Goal: Task Accomplishment & Management: Manage account settings

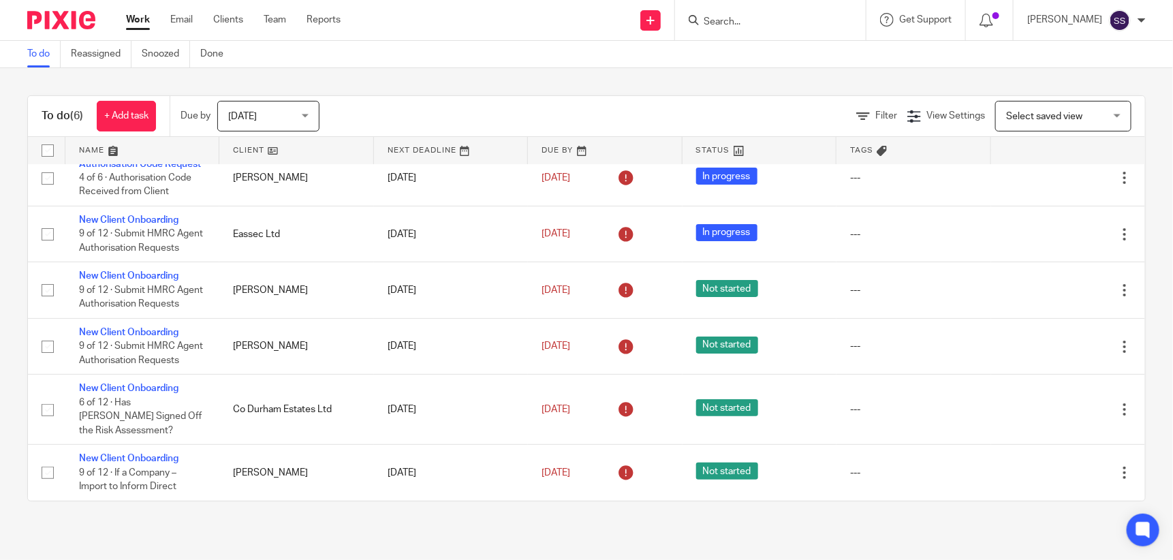
scroll to position [55, 0]
click at [753, 24] on input "Search" at bounding box center [763, 22] width 123 height 12
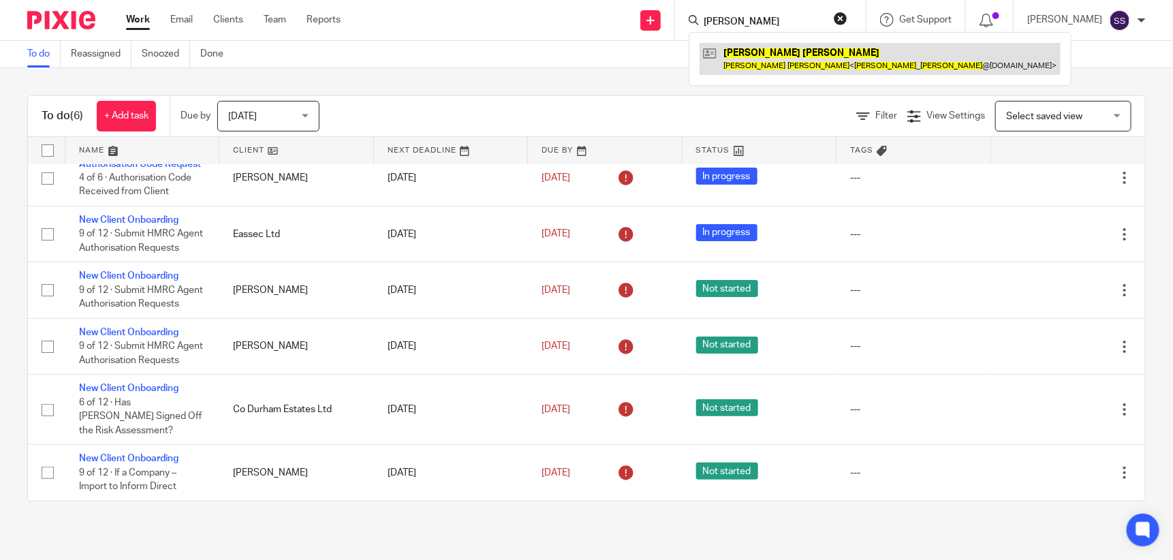
type input "anne martin"
click at [768, 65] on link at bounding box center [880, 58] width 361 height 31
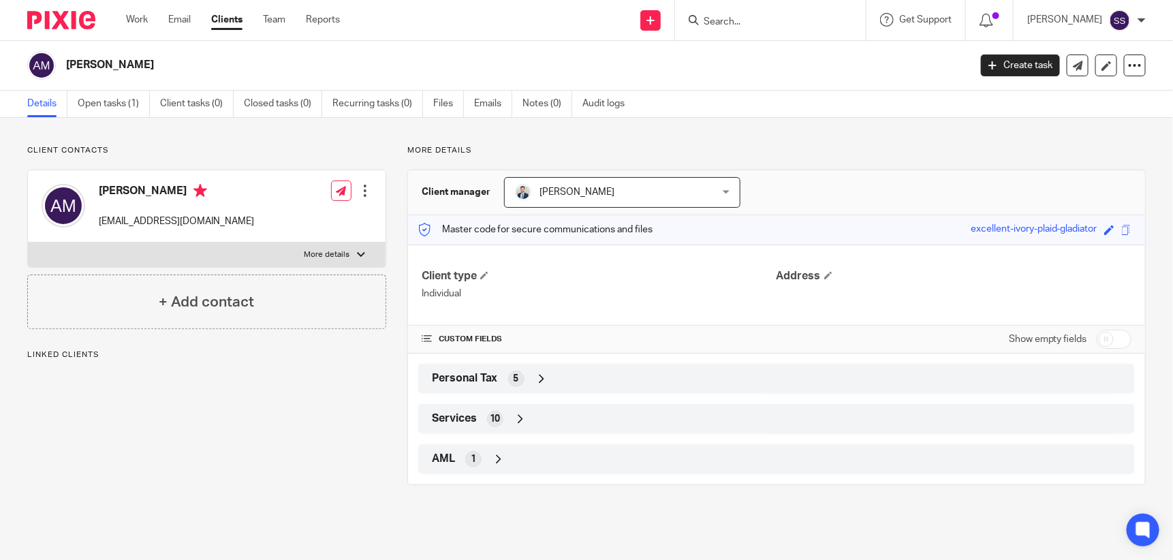
click at [1098, 338] on input "checkbox" at bounding box center [1114, 339] width 35 height 19
checkbox input "true"
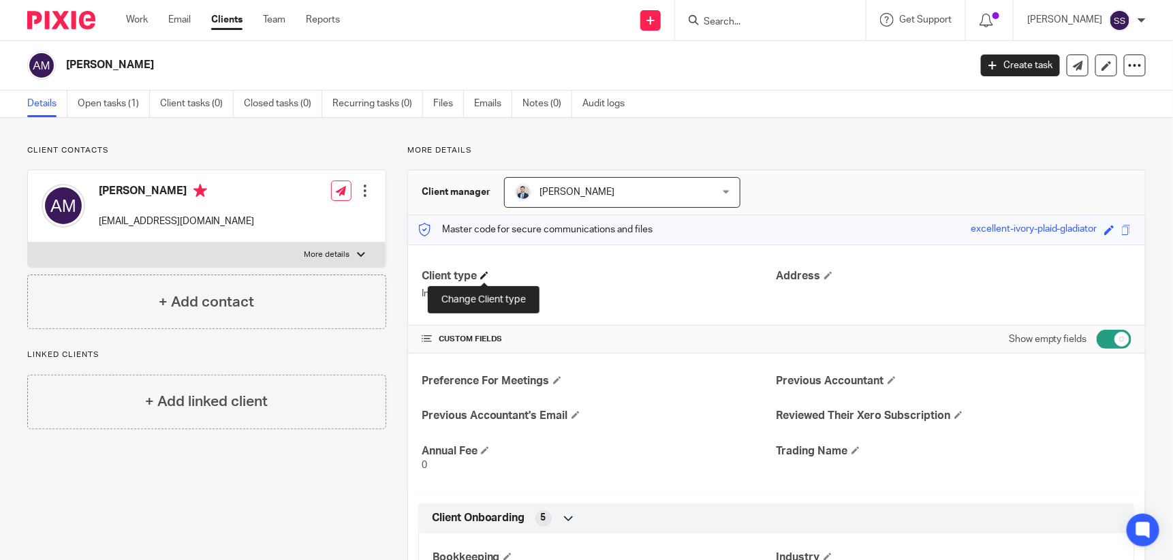
click at [485, 272] on span at bounding box center [484, 275] width 8 height 8
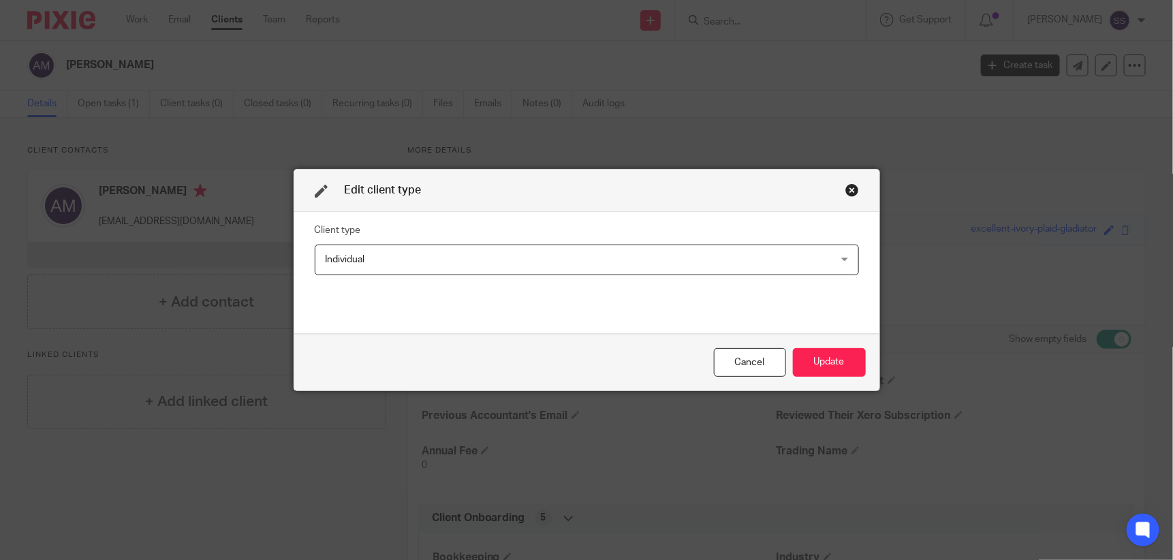
click at [837, 257] on div "Individual Individual" at bounding box center [587, 260] width 544 height 31
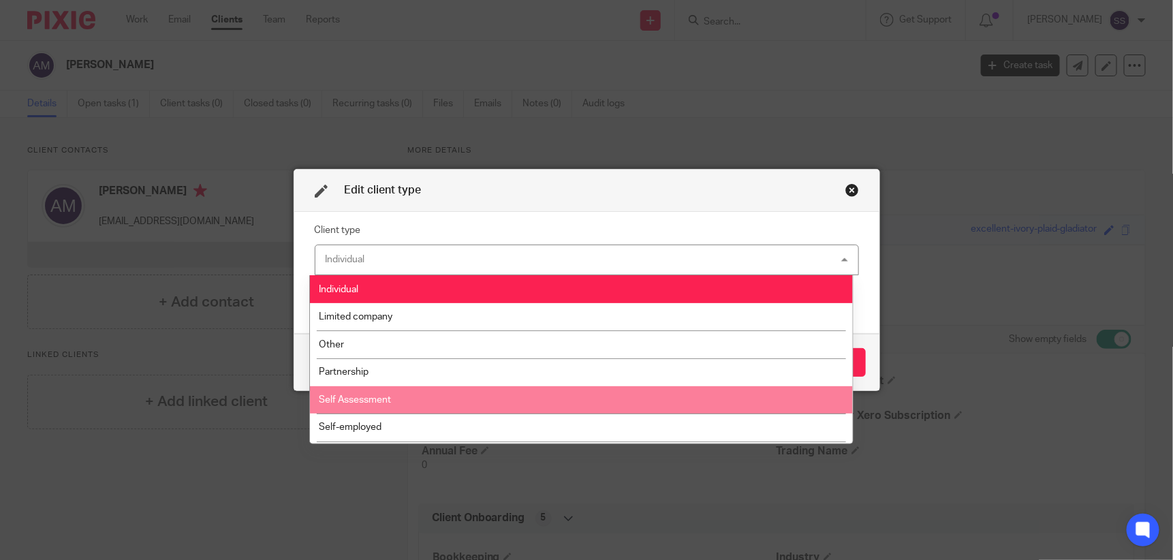
click at [350, 393] on li "Self Assessment" at bounding box center [581, 400] width 543 height 28
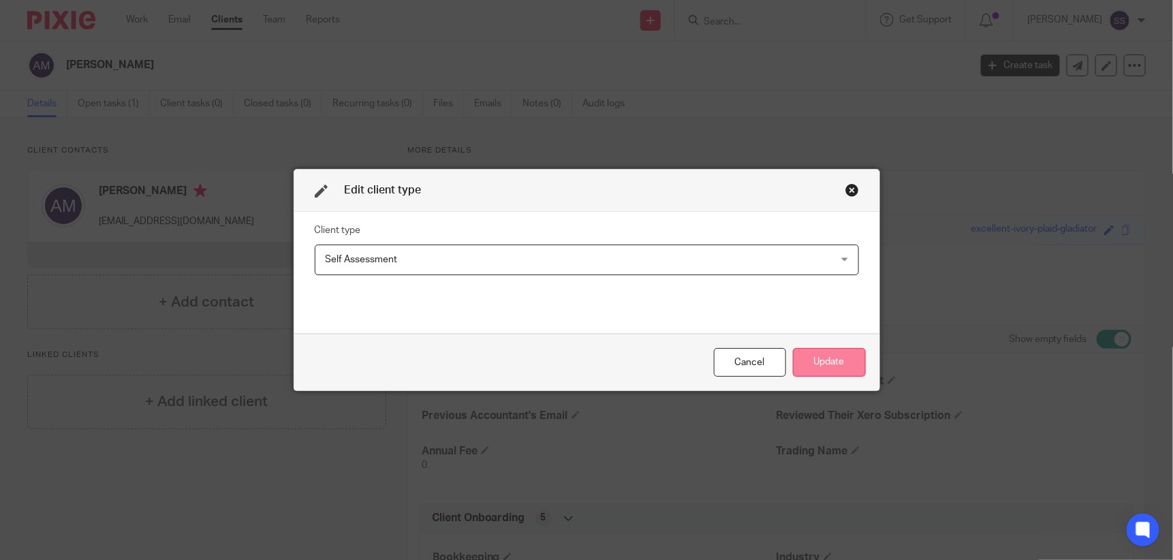
click at [834, 361] on button "Update" at bounding box center [829, 362] width 73 height 29
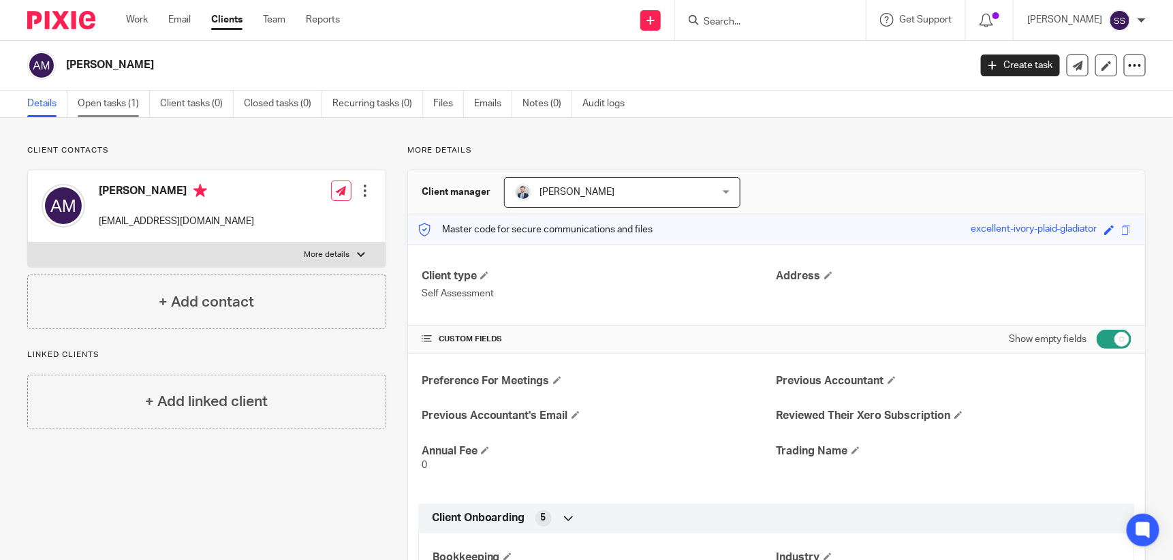
click at [102, 104] on link "Open tasks (1)" at bounding box center [114, 104] width 72 height 27
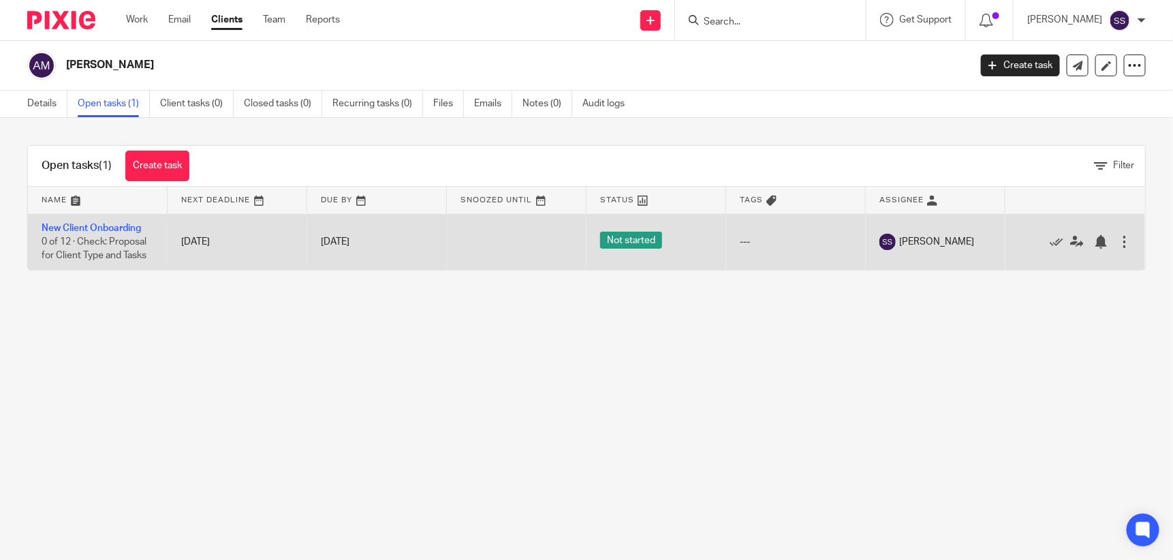
click at [111, 220] on td "New Client Onboarding 0 of 12 · Check: Proposal for Client Type and Tasks" at bounding box center [98, 242] width 140 height 56
click at [114, 225] on link "New Client Onboarding" at bounding box center [91, 228] width 99 height 10
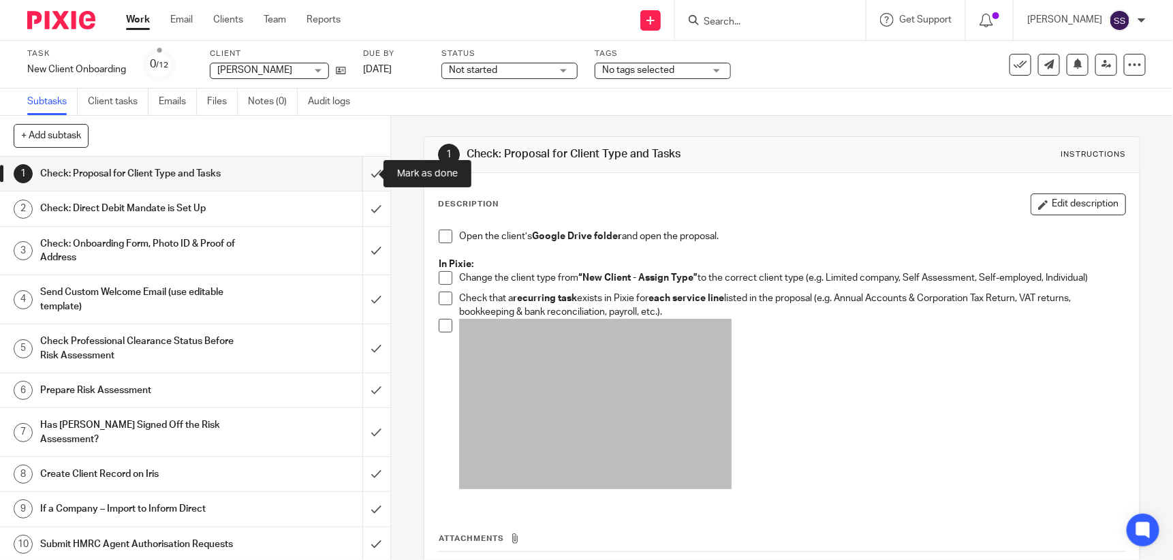
click at [362, 169] on input "submit" at bounding box center [195, 174] width 390 height 34
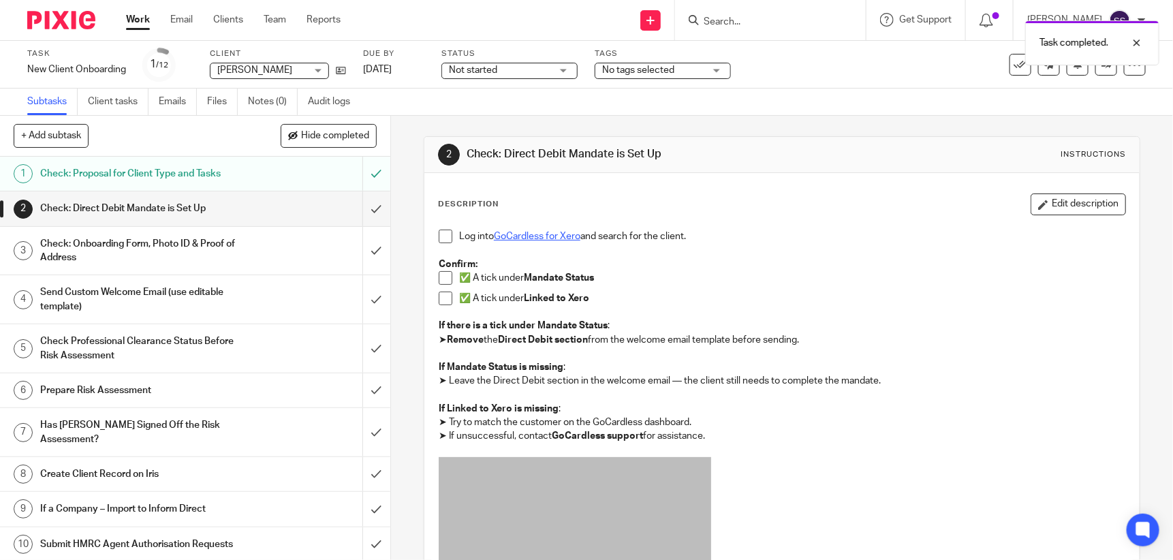
click at [527, 234] on link "GoCardless for Xero" at bounding box center [537, 237] width 87 height 10
click at [439, 298] on span at bounding box center [446, 299] width 14 height 14
click at [149, 287] on h1 "Send Custom Welcome Email (use editable template)" at bounding box center [143, 299] width 206 height 35
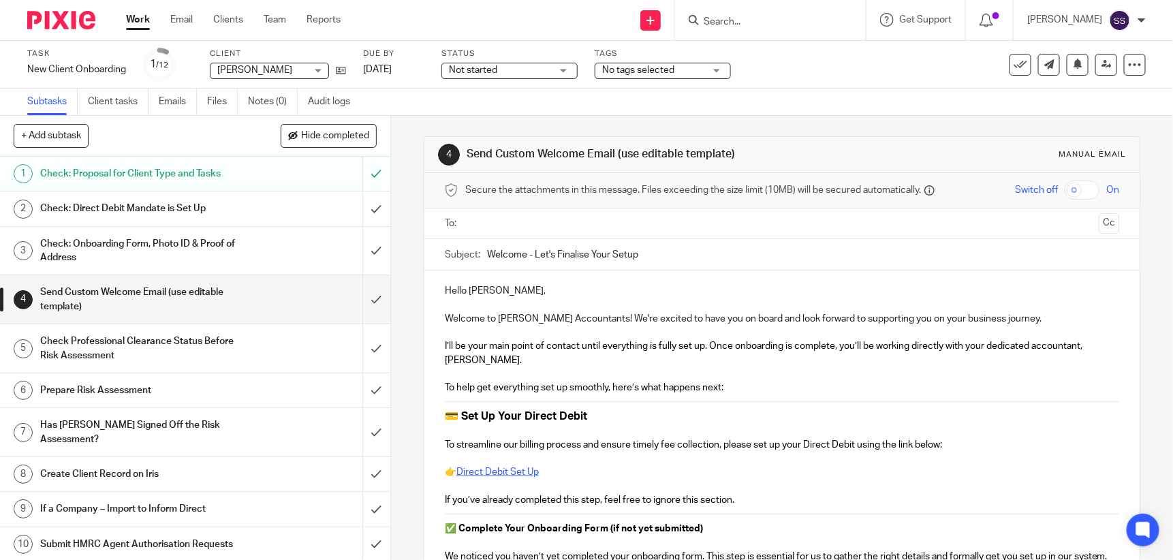
click at [482, 221] on input "text" at bounding box center [781, 224] width 623 height 16
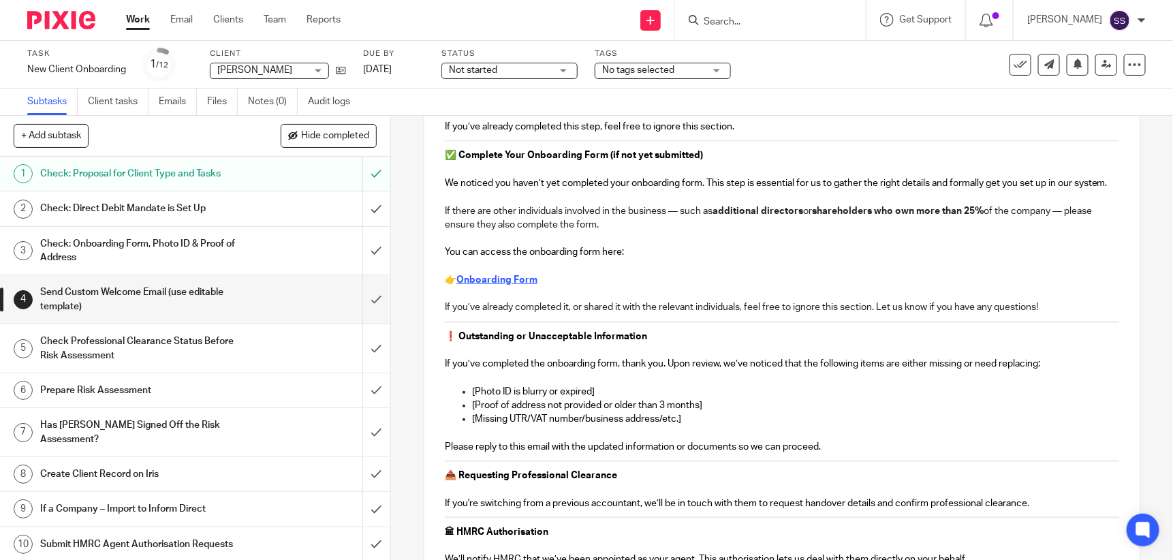
scroll to position [379, 0]
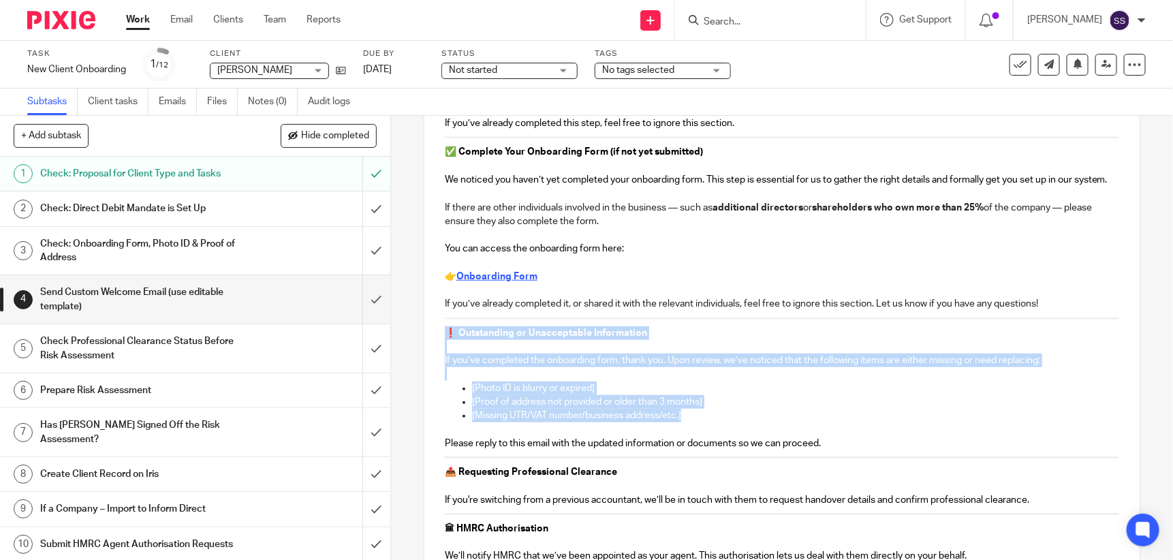
drag, startPoint x: 441, startPoint y: 347, endPoint x: 779, endPoint y: 437, distance: 349.1
click at [779, 437] on div "Hello Anne, Welcome to Waite Accountants! We're excited to have you on board an…" at bounding box center [781, 345] width 715 height 903
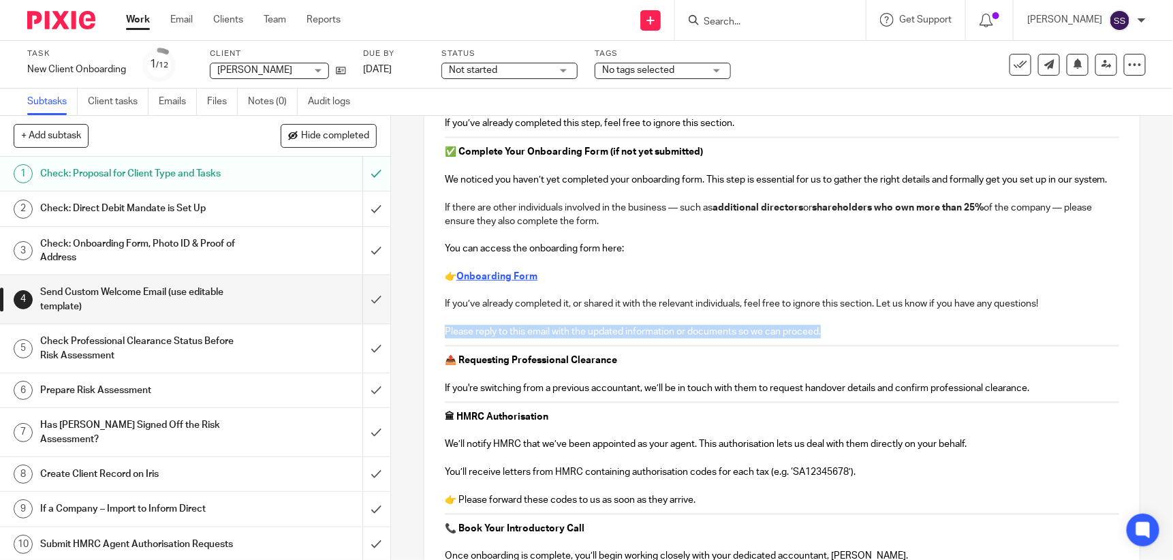
drag, startPoint x: 825, startPoint y: 345, endPoint x: 422, endPoint y: 341, distance: 403.3
click at [424, 341] on div "Hello Anne, Welcome to Waite Accountants! We're excited to have you on board an…" at bounding box center [781, 289] width 715 height 791
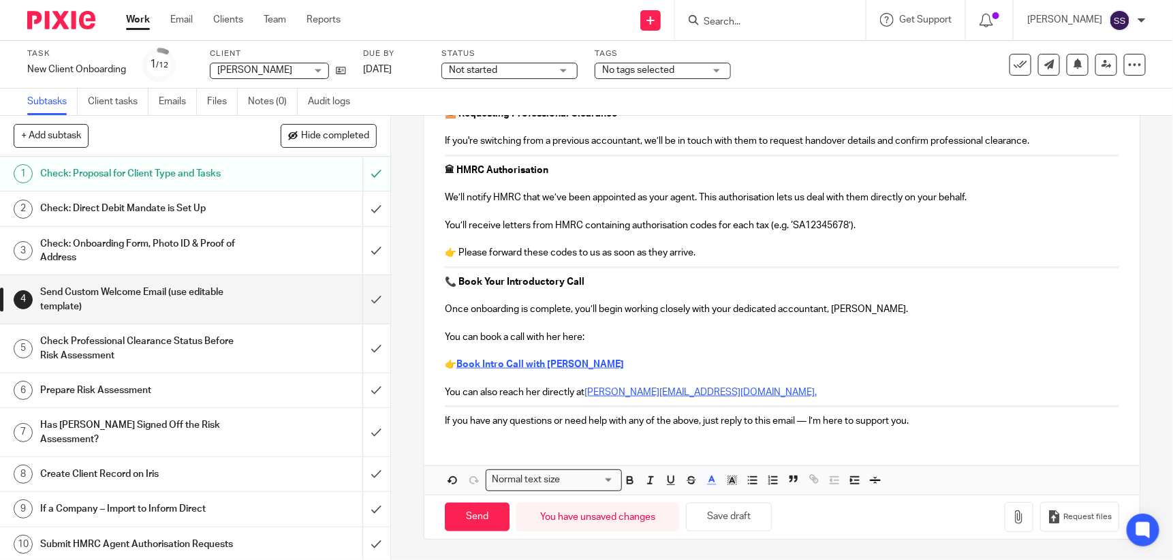
scroll to position [625, 0]
click at [462, 517] on input "Send" at bounding box center [477, 517] width 65 height 29
type input "Sent"
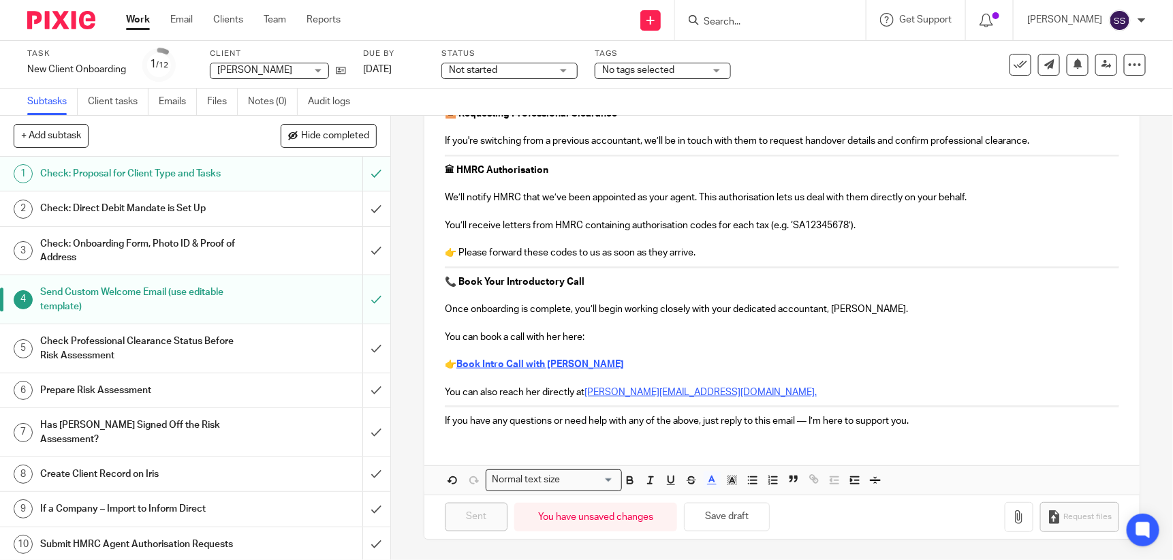
click at [743, 20] on input "Search" at bounding box center [763, 22] width 123 height 12
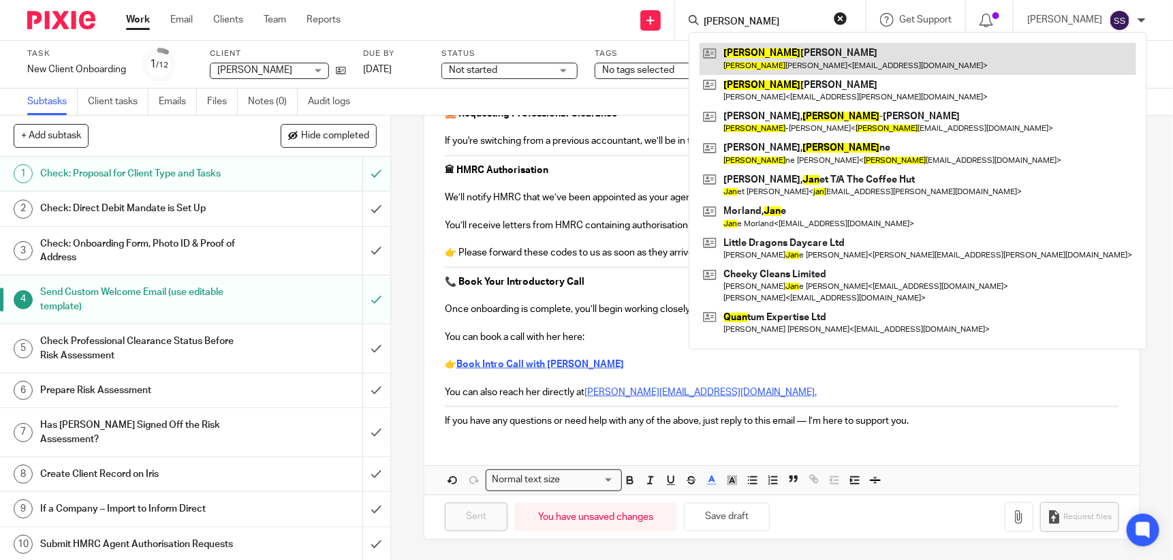
type input "[PERSON_NAME]"
click at [739, 53] on link at bounding box center [918, 58] width 437 height 31
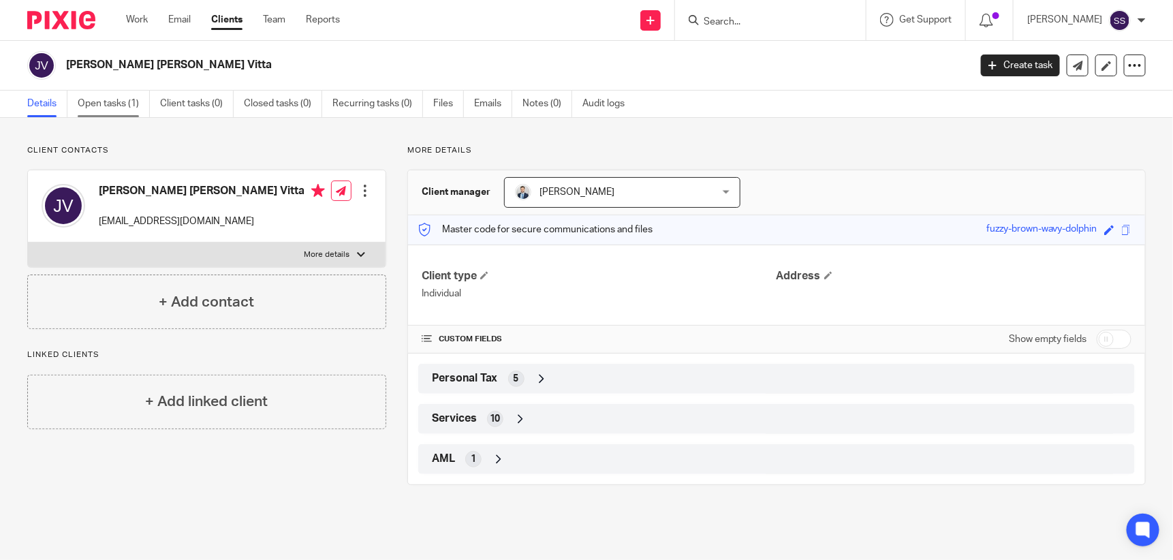
click at [121, 97] on link "Open tasks (1)" at bounding box center [114, 104] width 72 height 27
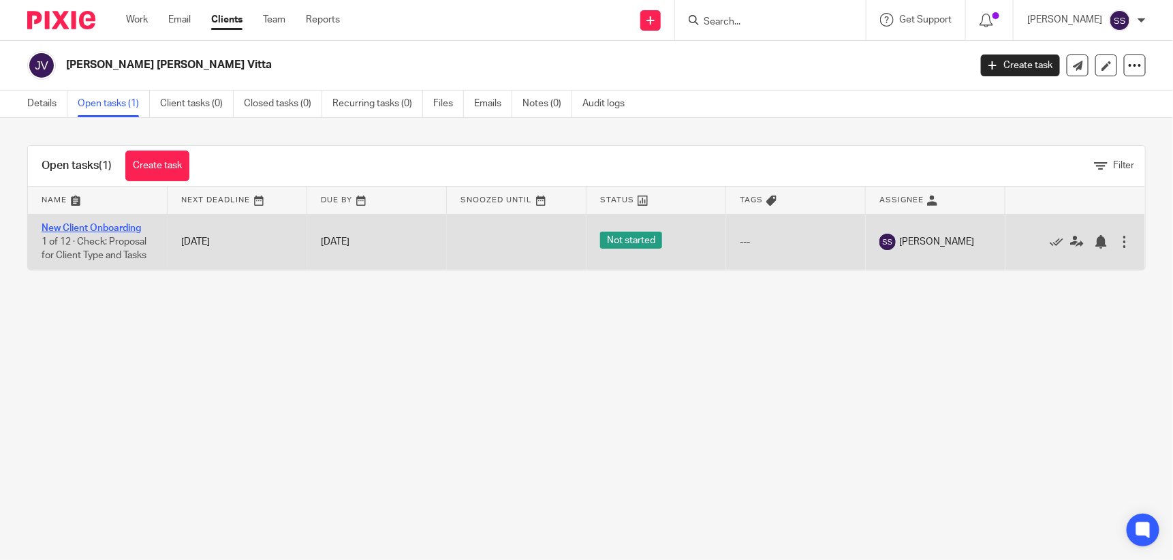
click at [119, 225] on link "New Client Onboarding" at bounding box center [91, 228] width 99 height 10
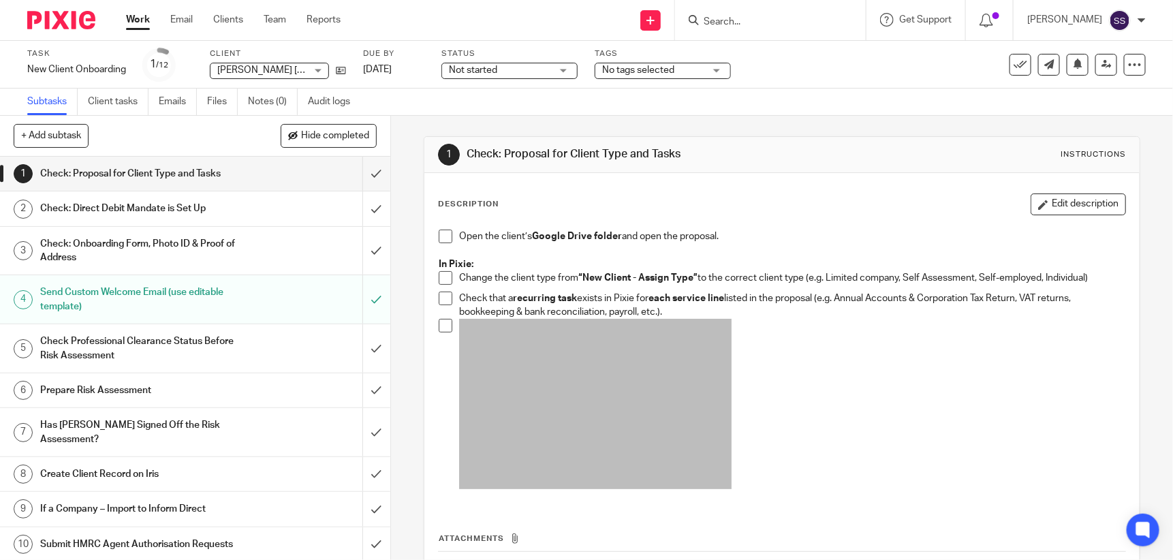
click at [144, 202] on h1 "Check: Direct Debit Mandate is Set Up" at bounding box center [143, 208] width 206 height 20
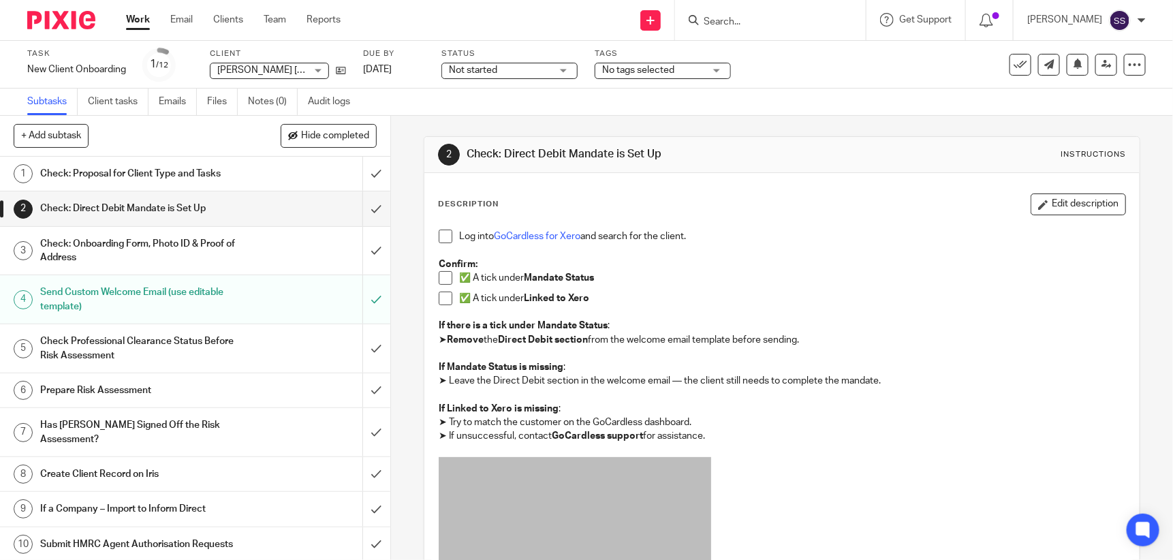
click at [445, 297] on span at bounding box center [446, 299] width 14 height 14
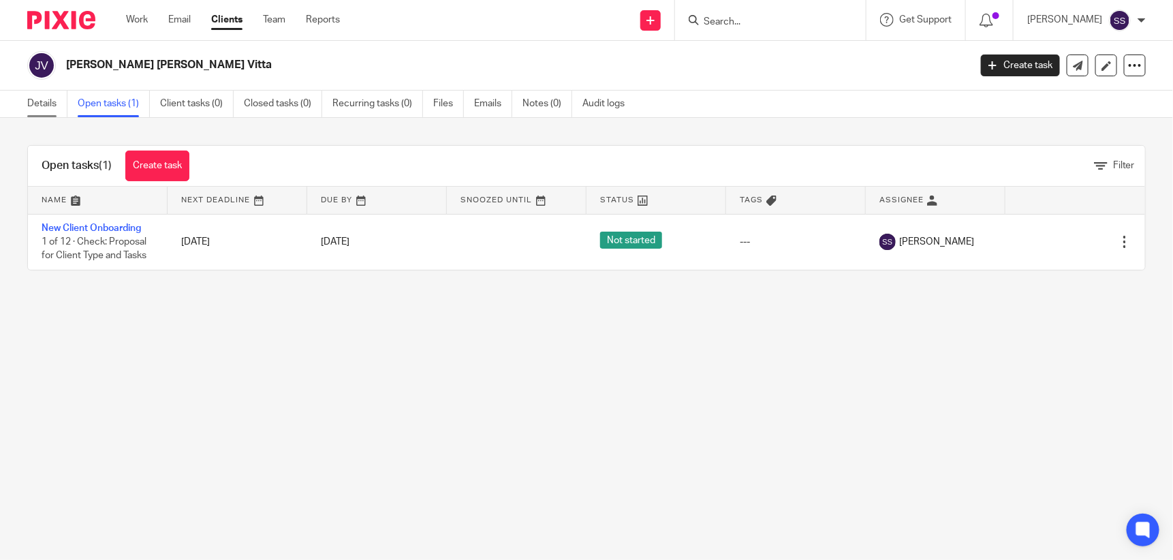
click at [36, 106] on link "Details" at bounding box center [47, 104] width 40 height 27
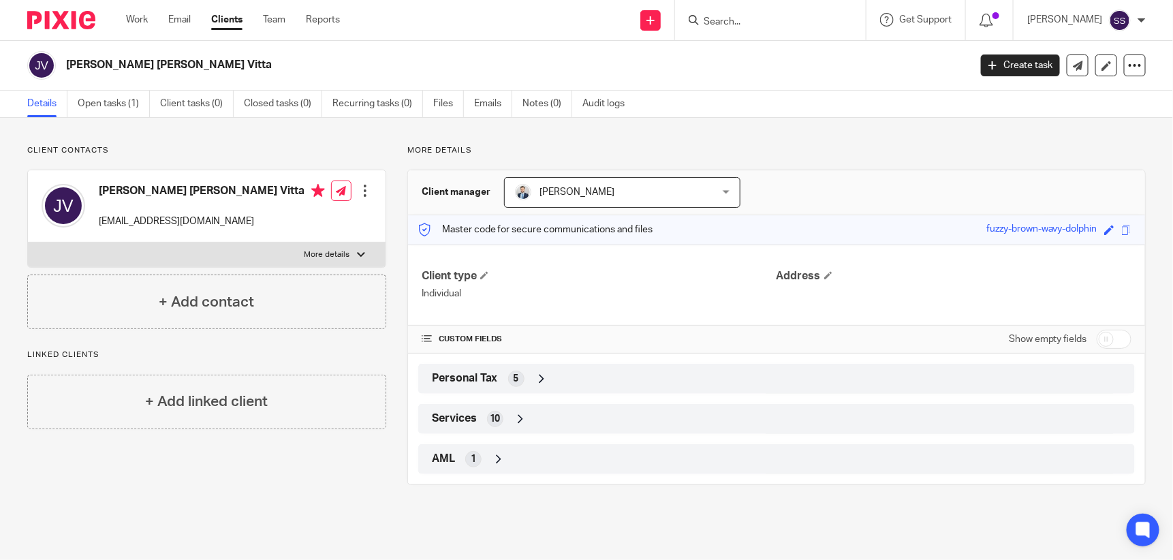
click at [72, 137] on div "Client contacts Juan Francisco Rodriguez Vitta frv@geourb.com Edit contact Crea…" at bounding box center [586, 315] width 1173 height 394
click at [111, 100] on link "Open tasks (1)" at bounding box center [114, 104] width 72 height 27
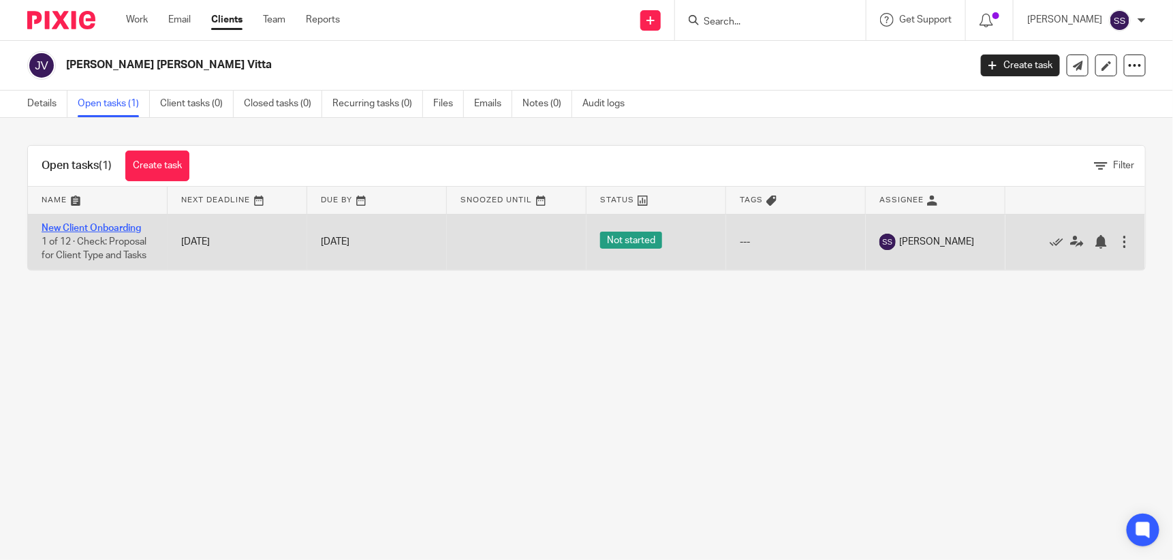
click at [92, 226] on link "New Client Onboarding" at bounding box center [91, 228] width 99 height 10
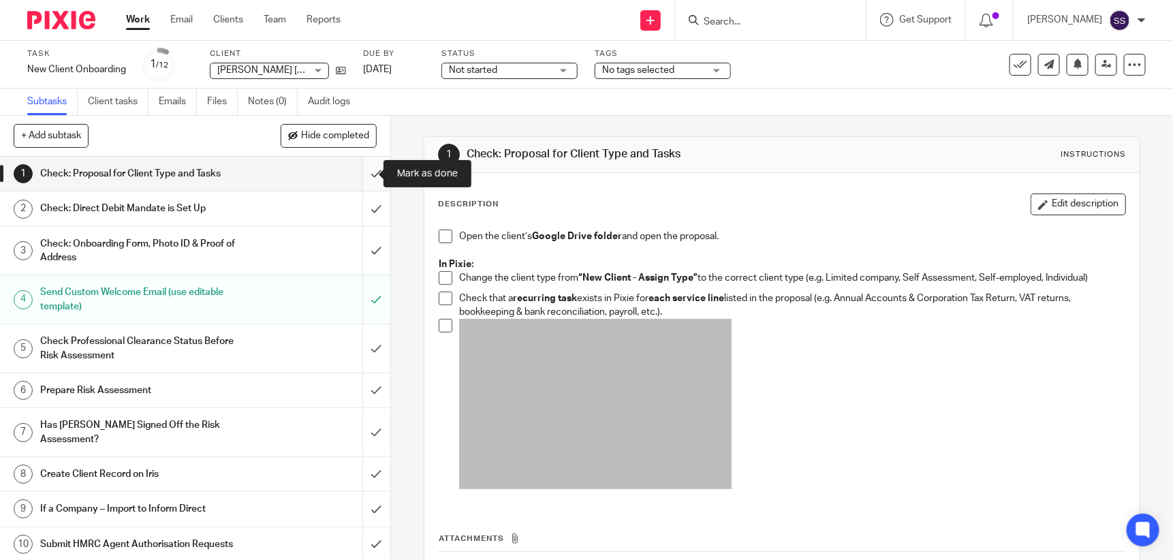
click at [365, 170] on input "submit" at bounding box center [195, 174] width 390 height 34
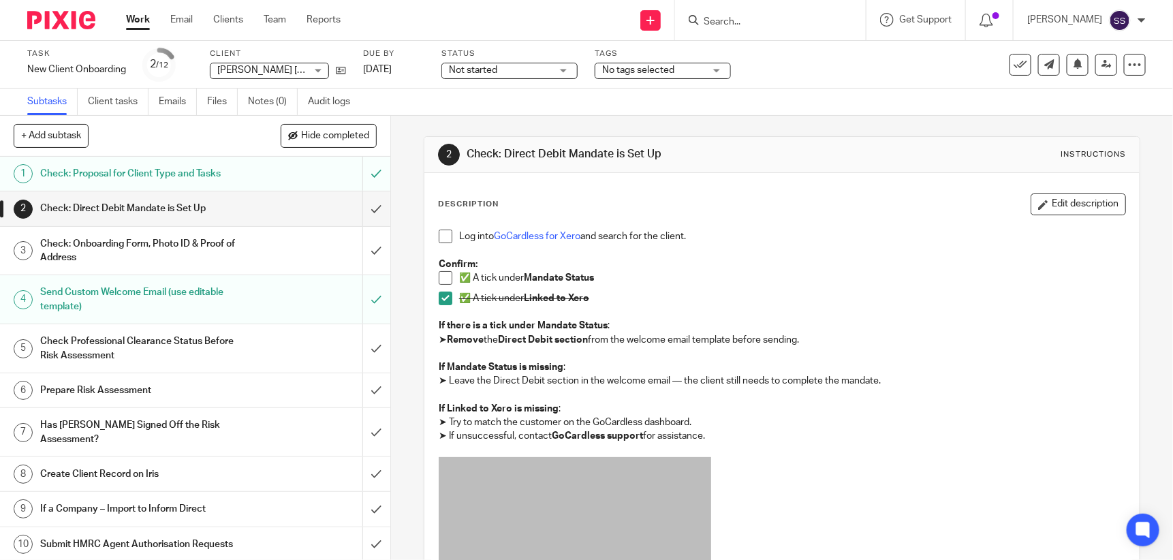
click at [736, 27] on input "Search" at bounding box center [763, 22] width 123 height 12
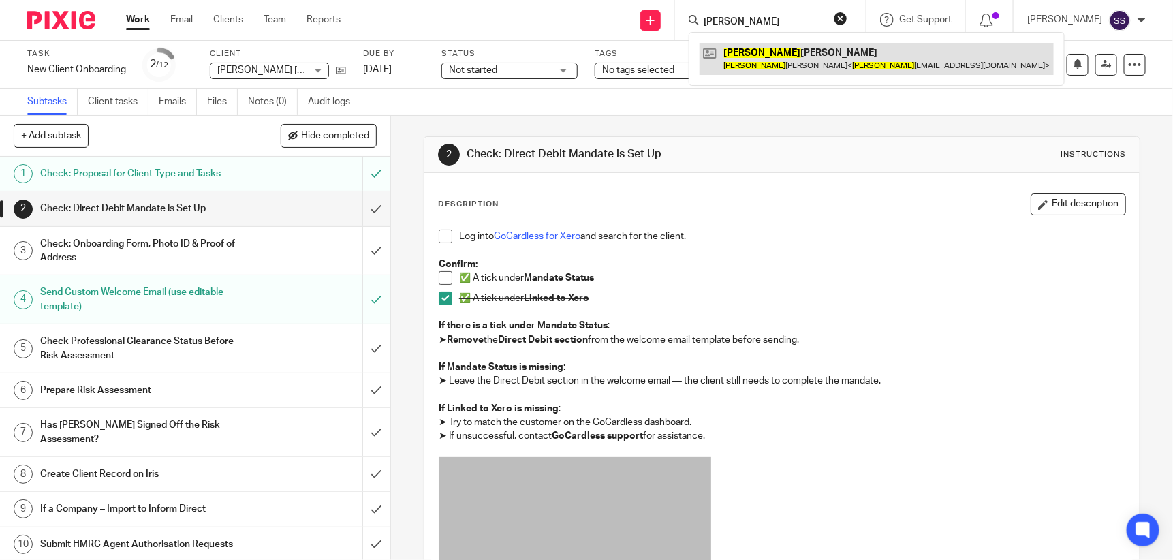
type input "anne"
click at [758, 70] on link at bounding box center [877, 58] width 354 height 31
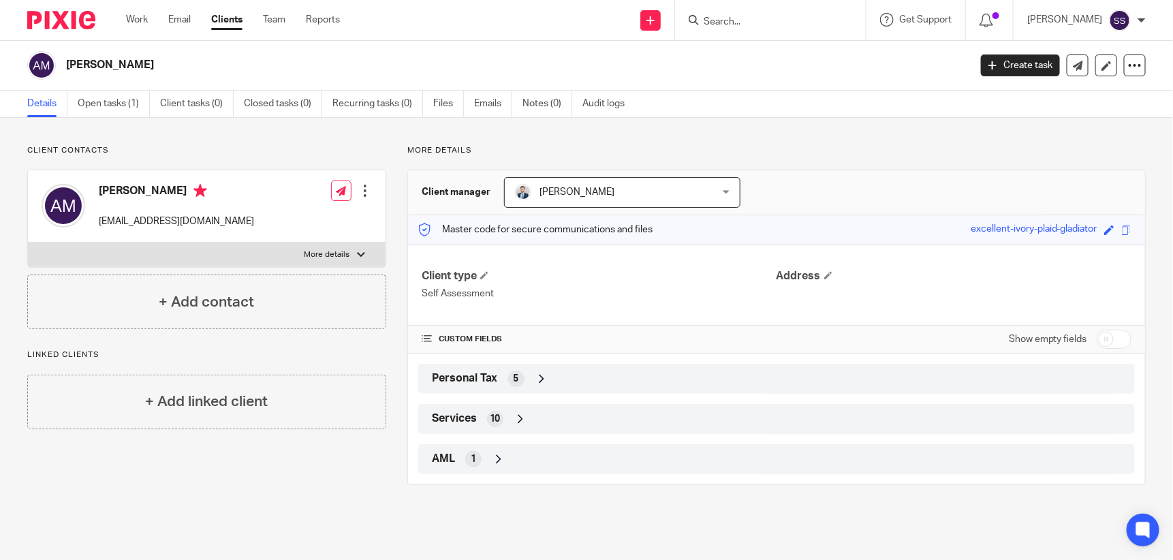
click at [1097, 333] on input "checkbox" at bounding box center [1114, 339] width 35 height 19
checkbox input "true"
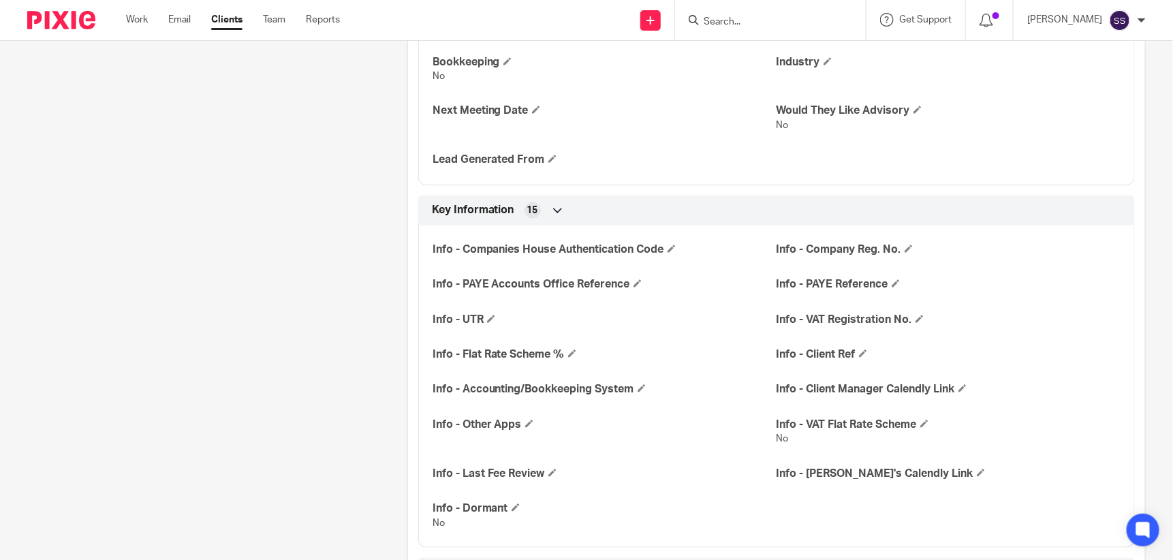
scroll to position [545, 0]
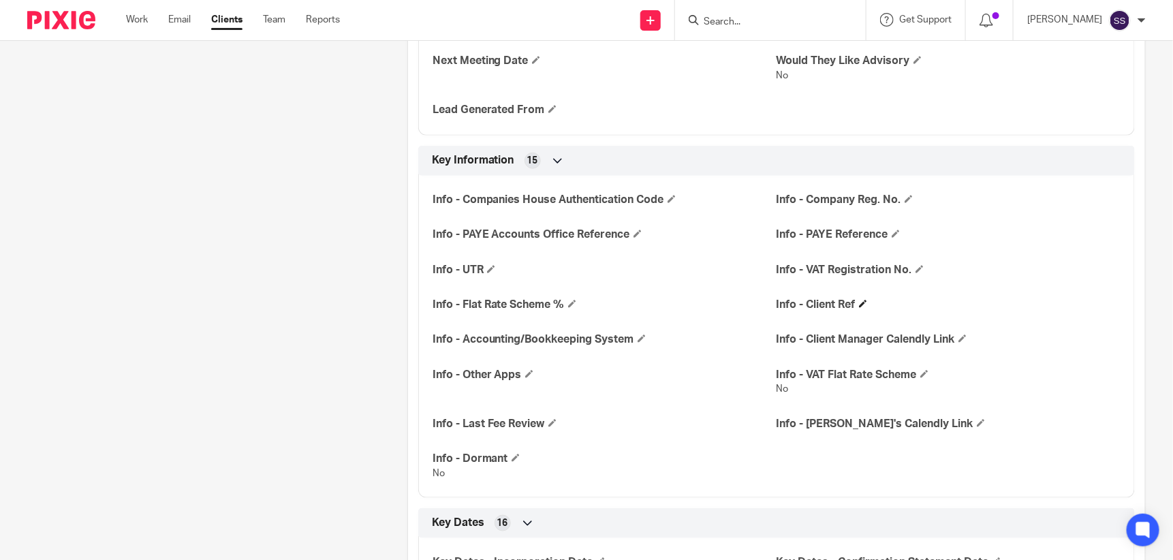
click at [858, 298] on h4 "Info - Client Ref" at bounding box center [949, 305] width 344 height 14
click at [860, 301] on span at bounding box center [863, 304] width 8 height 8
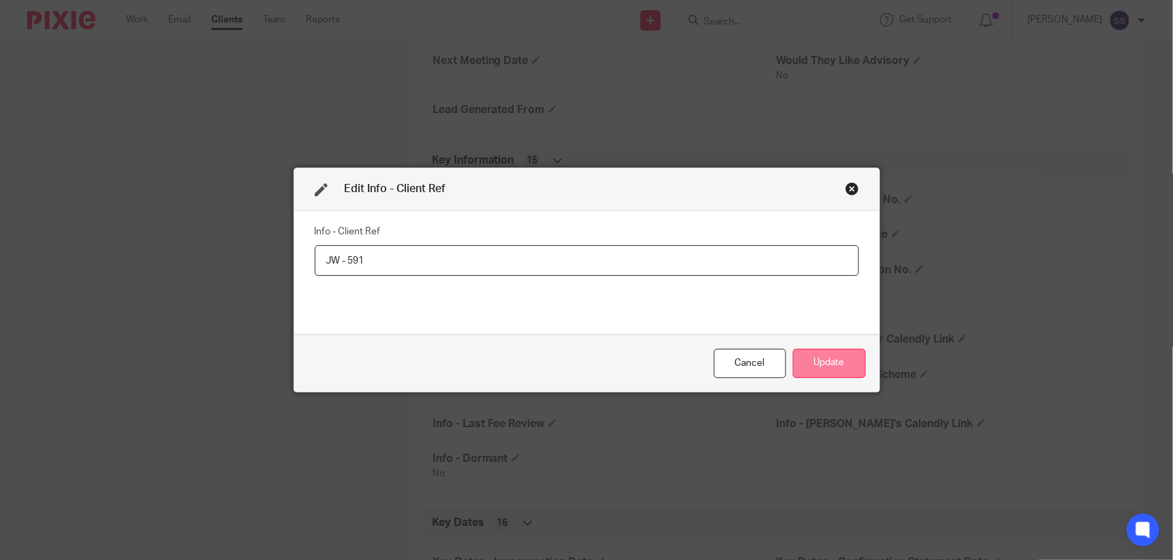
type input "JW - 591"
click at [827, 366] on button "Update" at bounding box center [829, 363] width 73 height 29
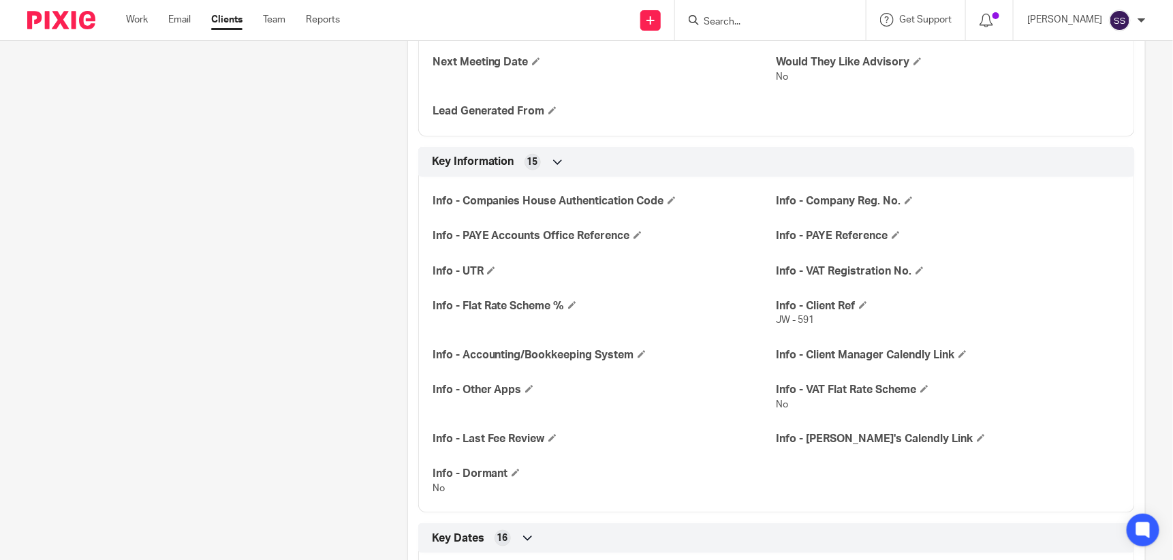
scroll to position [0, 0]
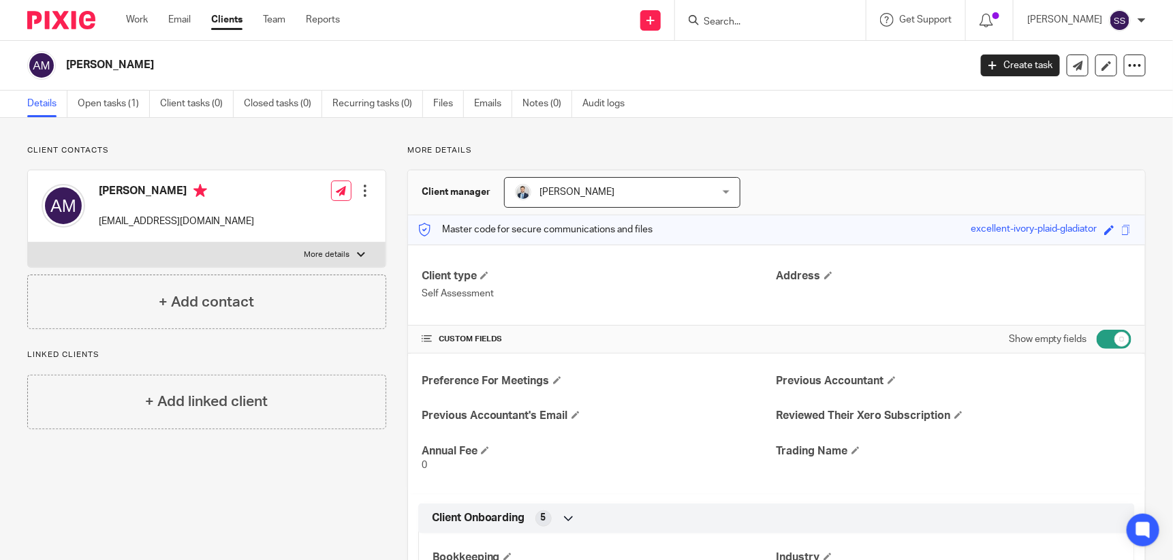
click at [753, 26] on input "Search" at bounding box center [763, 22] width 123 height 12
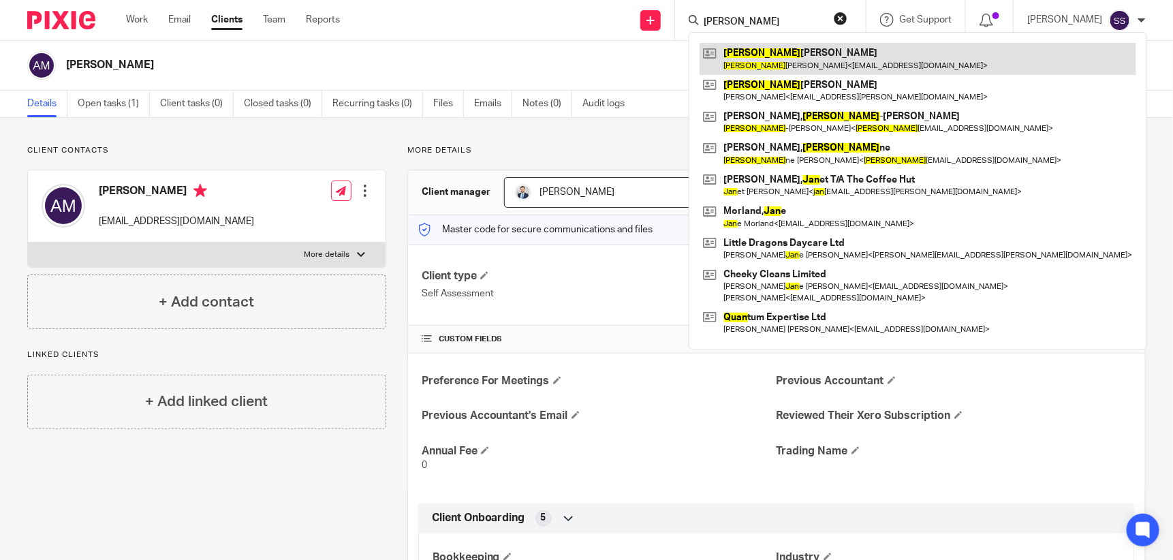
type input "juan"
click at [780, 65] on link at bounding box center [918, 58] width 437 height 31
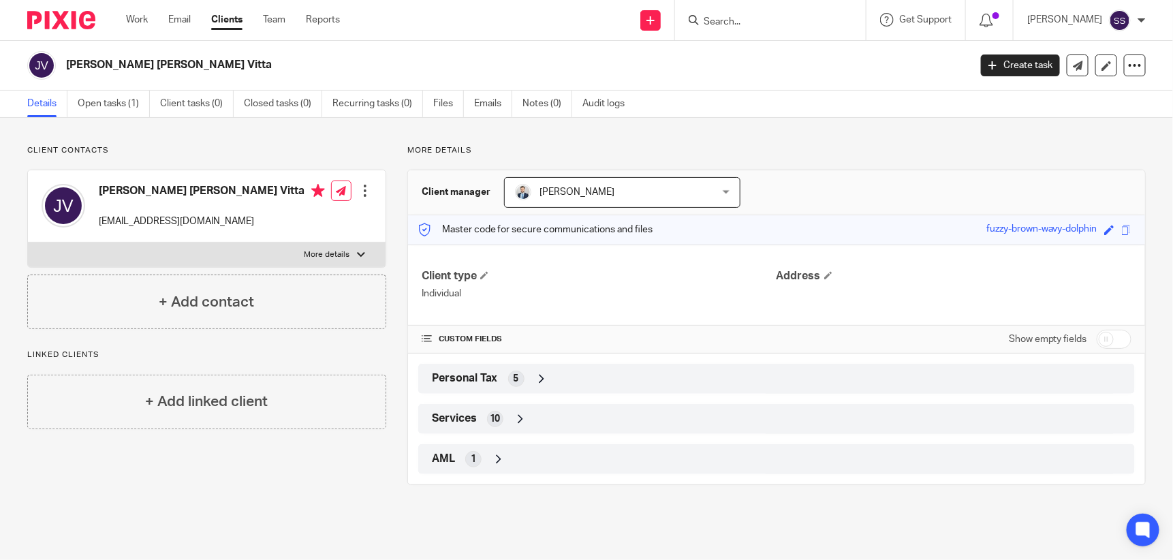
click at [1097, 335] on input "checkbox" at bounding box center [1114, 339] width 35 height 19
checkbox input "true"
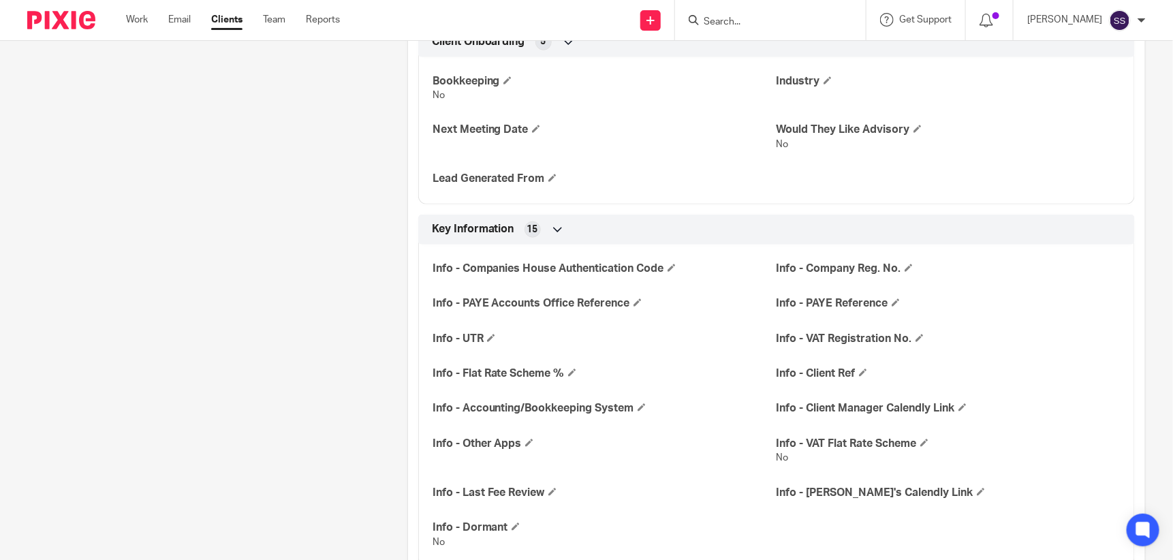
scroll to position [490, 0]
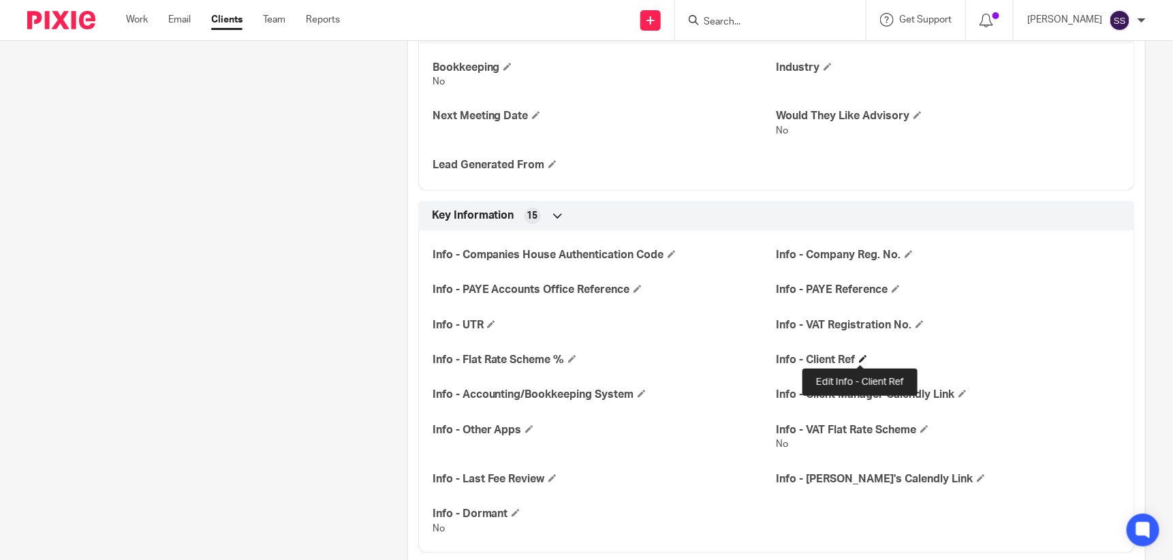
click at [860, 356] on span at bounding box center [863, 359] width 8 height 8
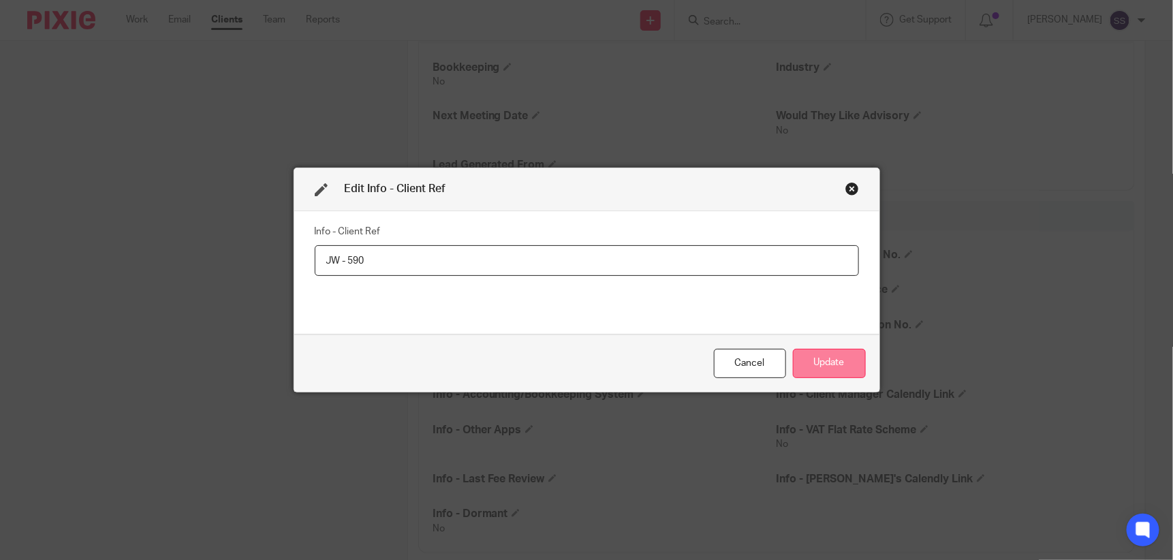
type input "JW - 590"
click at [820, 358] on button "Update" at bounding box center [829, 363] width 73 height 29
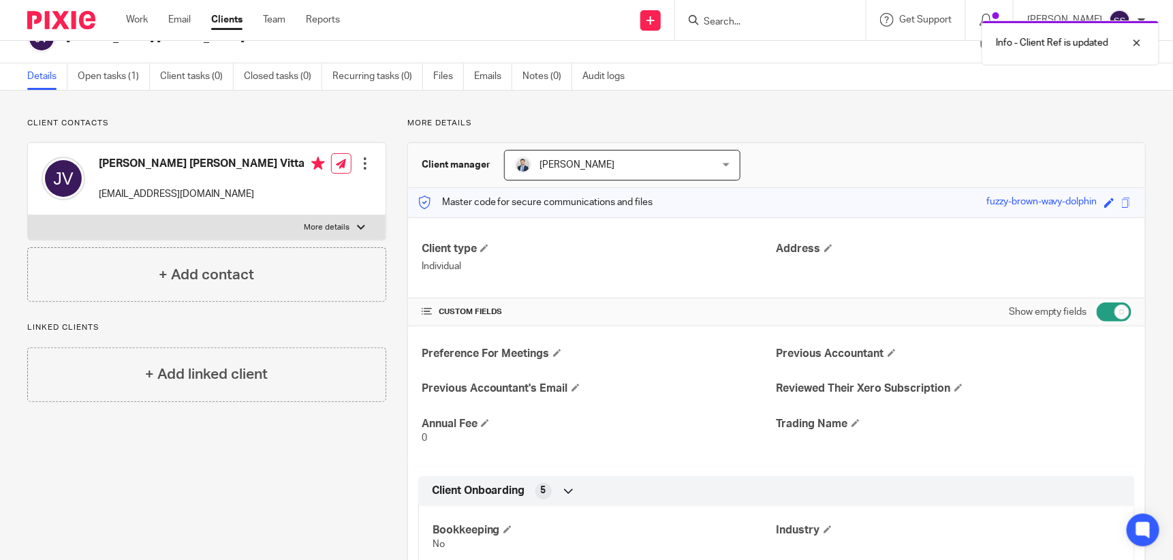
scroll to position [0, 0]
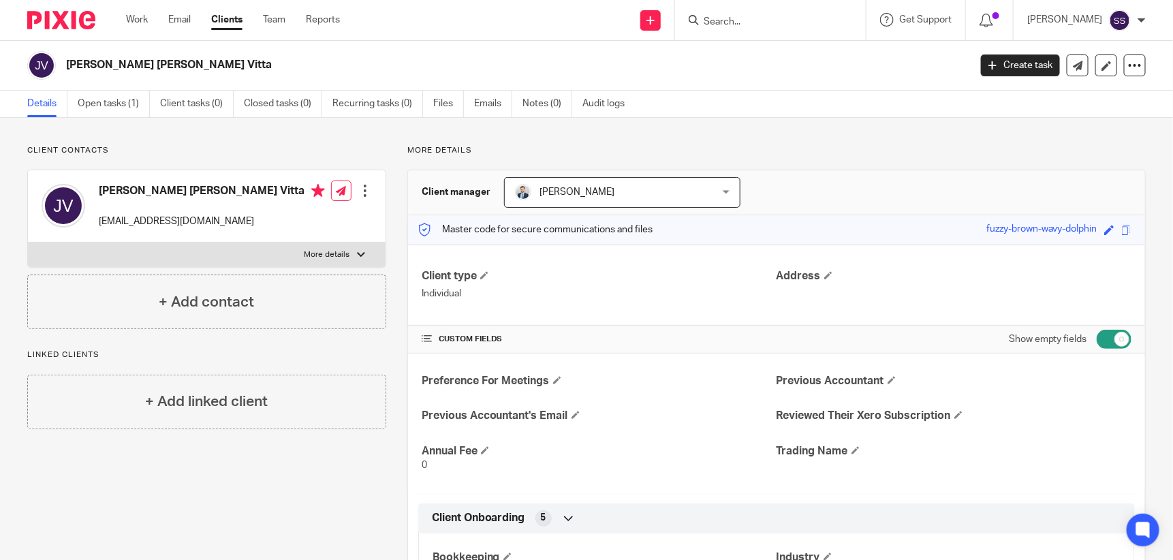
click at [743, 27] on input "Search" at bounding box center [763, 22] width 123 height 12
click at [786, 22] on input "city interiors" at bounding box center [763, 22] width 123 height 12
type input "c"
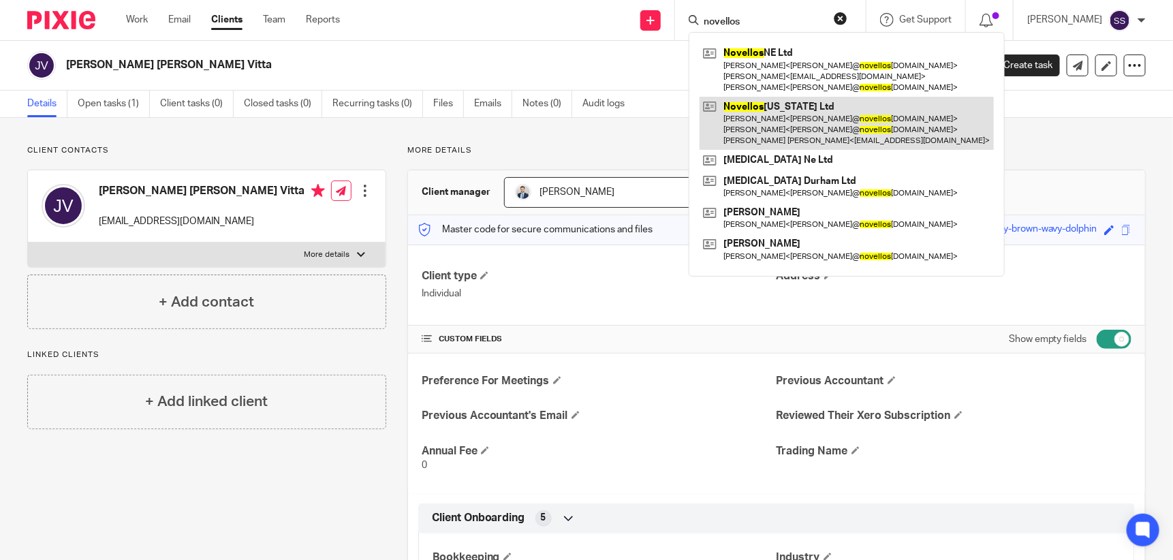
type input "novellos"
click at [823, 125] on link at bounding box center [847, 124] width 294 height 54
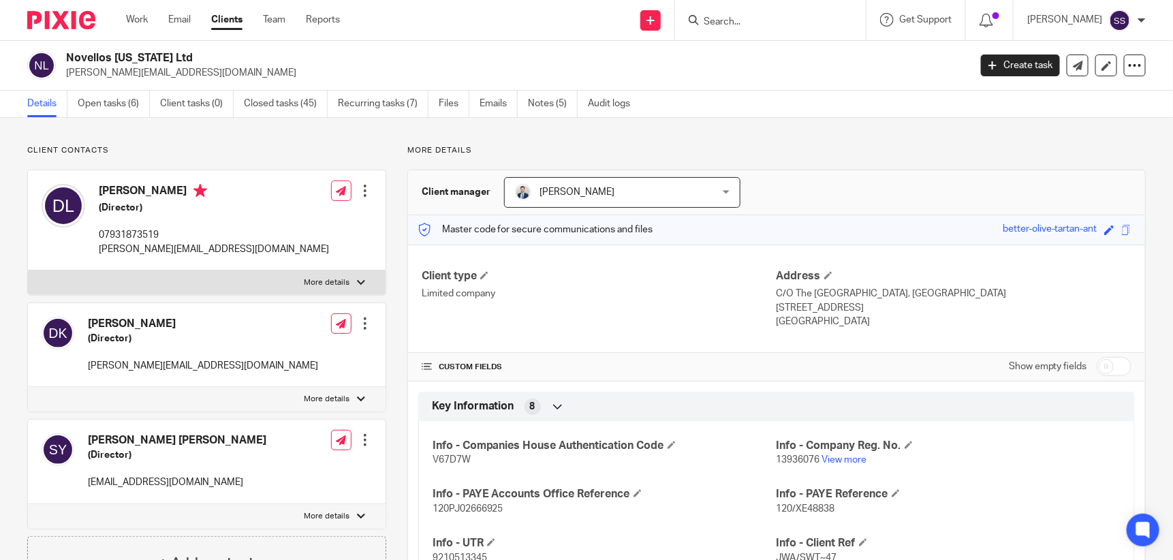
click at [793, 25] on input "Search" at bounding box center [763, 22] width 123 height 12
type input "frallo"
click at [783, 54] on link at bounding box center [784, 53] width 169 height 20
